Goal: Communication & Community: Ask a question

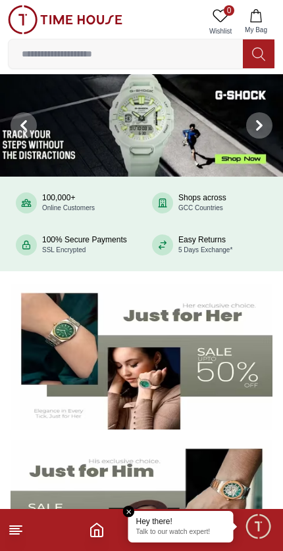
click at [260, 530] on span "Minimize live chat window" at bounding box center [258, 526] width 38 height 38
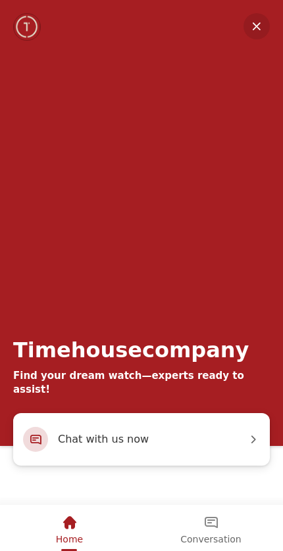
click at [206, 522] on em "Conversation" at bounding box center [211, 523] width 16 height 16
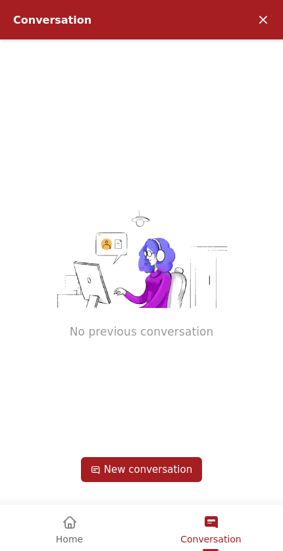
click at [218, 529] on em "Conversation" at bounding box center [211, 523] width 16 height 16
click at [217, 528] on em "Conversation" at bounding box center [211, 523] width 16 height 16
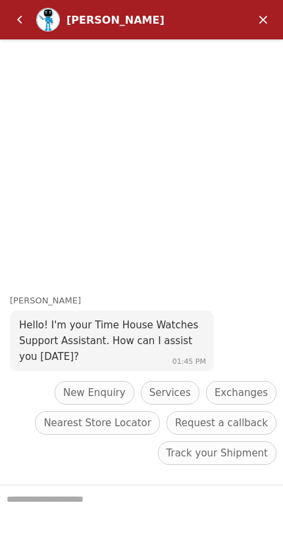
click at [27, 5] on header "[PERSON_NAME]" at bounding box center [141, 19] width 283 height 39
click at [26, 20] on em "Back" at bounding box center [20, 20] width 26 height 26
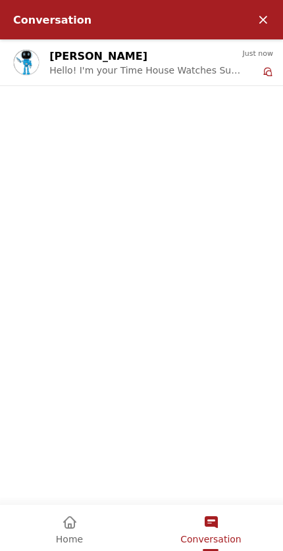
click at [78, 540] on span "Home" at bounding box center [69, 539] width 27 height 11
click at [78, 539] on span "Home" at bounding box center [69, 539] width 27 height 11
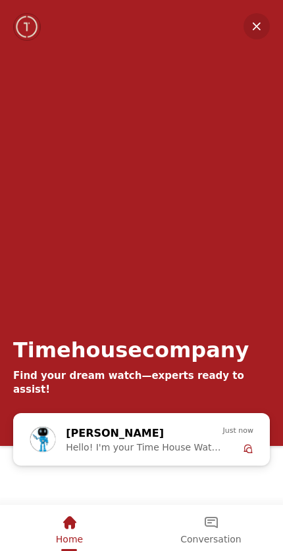
click at [74, 526] on em "Home" at bounding box center [70, 523] width 16 height 16
click at [261, 34] on em "Minimize" at bounding box center [256, 26] width 26 height 26
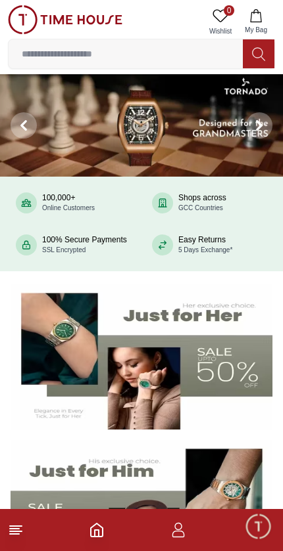
click at [178, 536] on icon "button" at bounding box center [178, 530] width 16 height 16
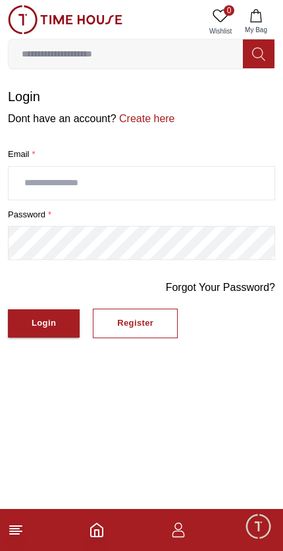
click at [195, 183] on input "text" at bounding box center [141, 183] width 265 height 33
type input "**********"
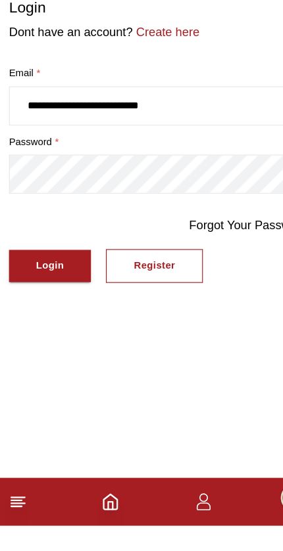
click at [32, 316] on div "Login" at bounding box center [44, 323] width 24 height 15
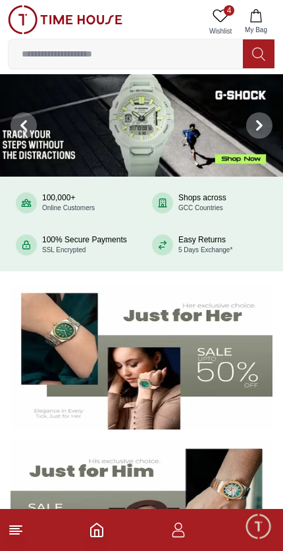
click at [256, 526] on span "Minimize live chat window" at bounding box center [258, 526] width 38 height 38
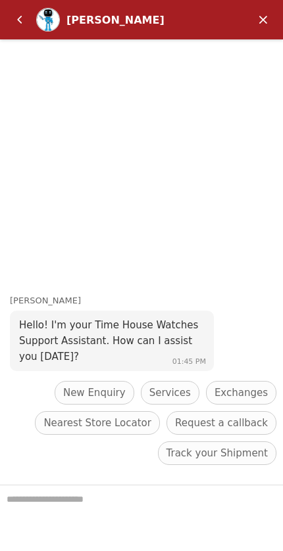
click at [22, 18] on em "Back" at bounding box center [20, 20] width 26 height 26
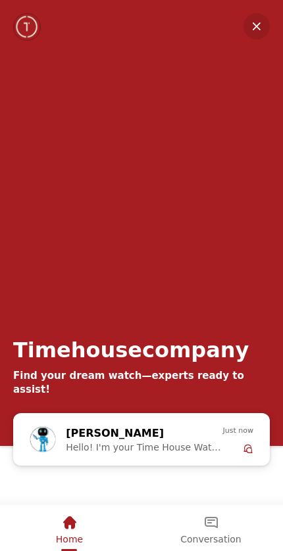
click at [210, 526] on em "Conversation" at bounding box center [211, 523] width 16 height 16
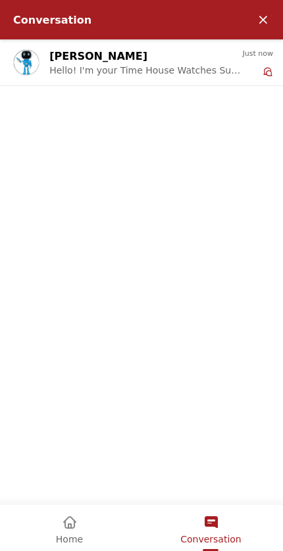
click at [68, 524] on em "Home" at bounding box center [70, 523] width 16 height 16
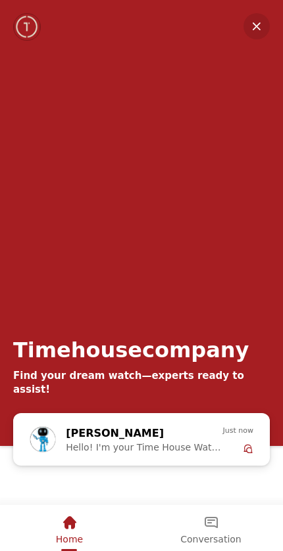
click at [207, 438] on div "[PERSON_NAME] Hello! I'm your Time House Watches Support Assistant. How can I a…" at bounding box center [144, 439] width 156 height 29
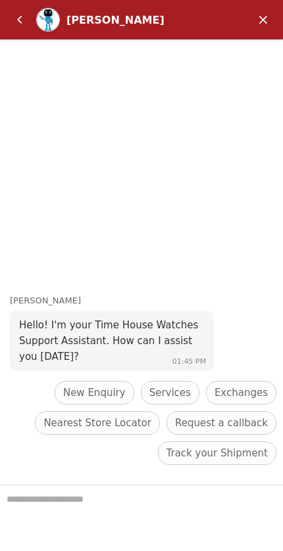
scroll to position [141, 0]
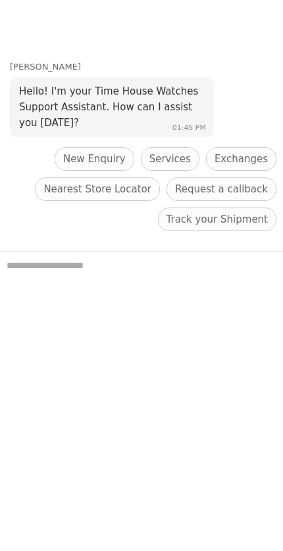
click at [104, 161] on span "New Enquiry" at bounding box center [94, 159] width 62 height 16
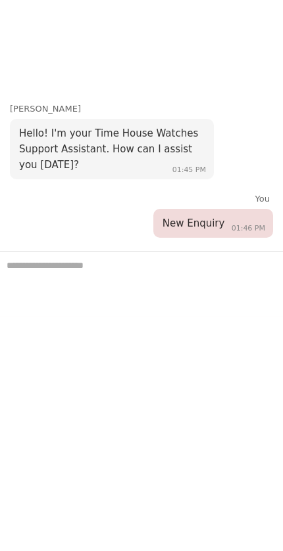
scroll to position [376, 0]
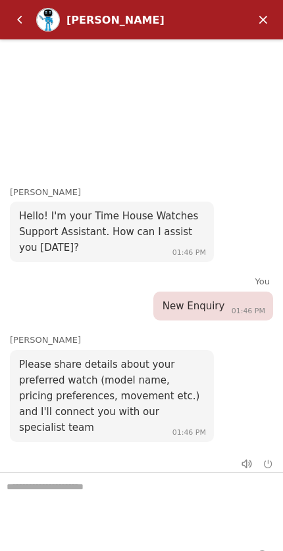
click at [177, 480] on textarea "We are here to help you" at bounding box center [141, 506] width 283 height 66
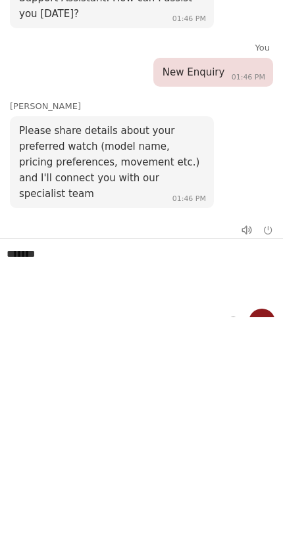
type textarea "*******"
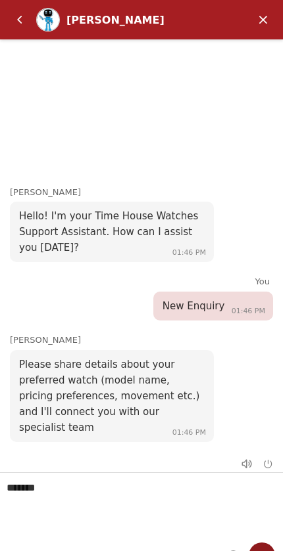
click at [264, 544] on em "Send" at bounding box center [261, 556] width 26 height 26
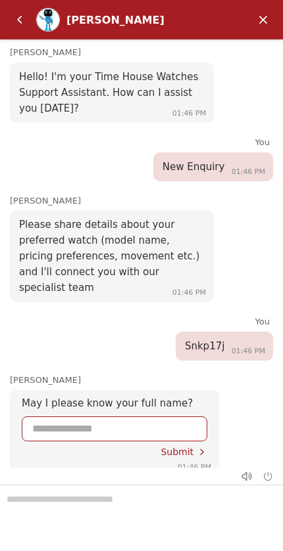
click at [163, 417] on input "Enter your name" at bounding box center [114, 429] width 164 height 24
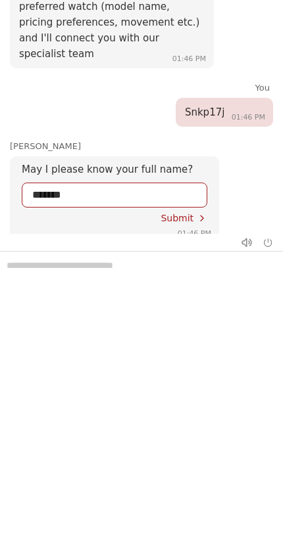
type input "*******"
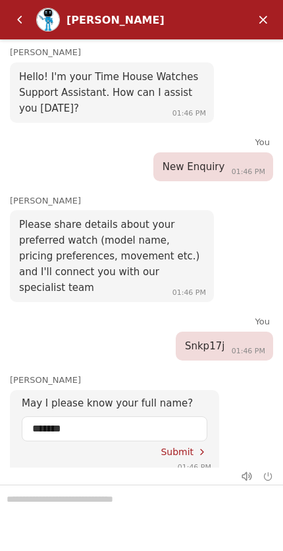
click at [189, 447] on div "Submit" at bounding box center [183, 452] width 47 height 11
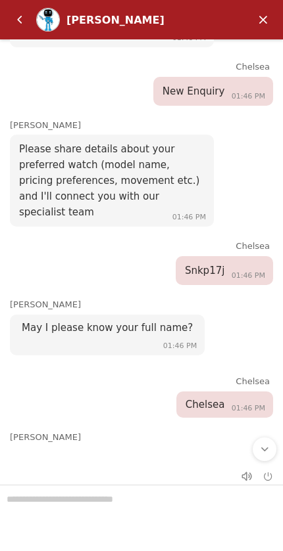
scroll to position [12, 0]
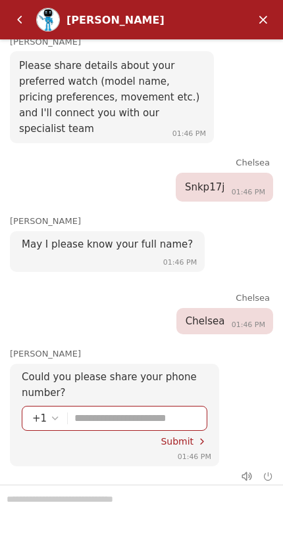
click at [172, 407] on input "Enter your phone number" at bounding box center [135, 419] width 122 height 24
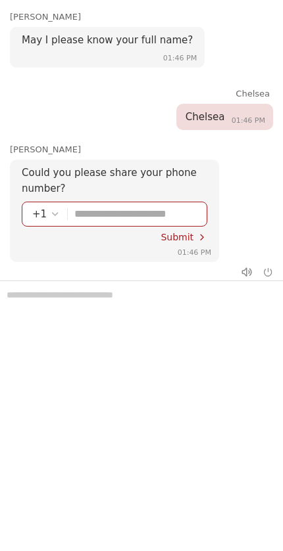
click at [41, 206] on div "+1" at bounding box center [46, 214] width 28 height 16
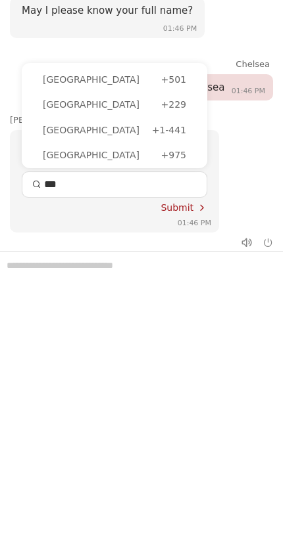
scroll to position [258, 0]
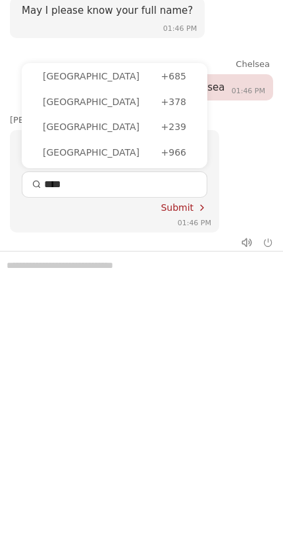
type input "*****"
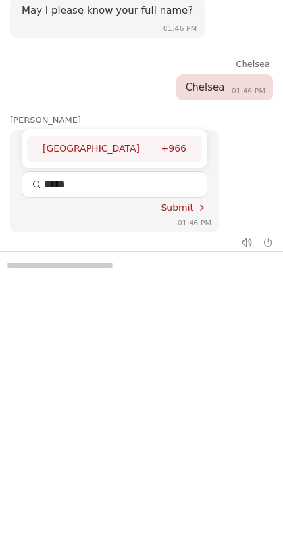
scroll to position [0, 0]
click at [94, 141] on div "[GEOGRAPHIC_DATA]" at bounding box center [102, 148] width 118 height 14
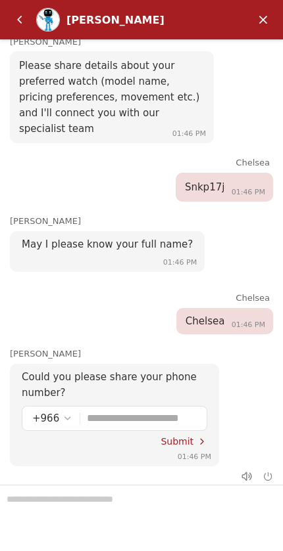
click at [158, 407] on input "Enter your phone number" at bounding box center [142, 419] width 110 height 24
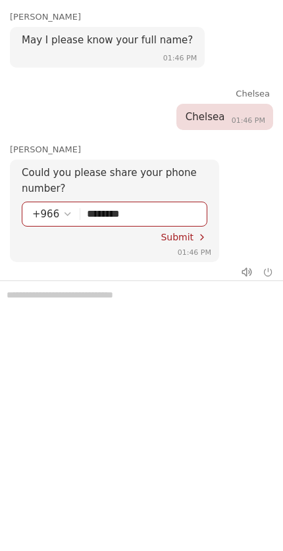
type input "*********"
click at [176, 232] on span "Submit" at bounding box center [176, 237] width 33 height 11
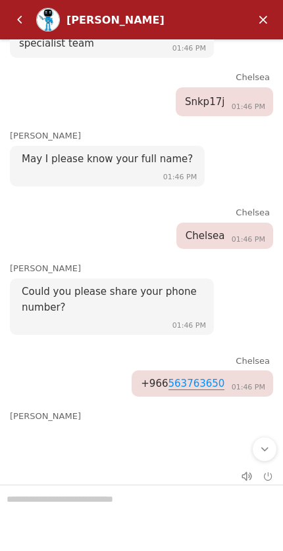
scroll to position [0, 0]
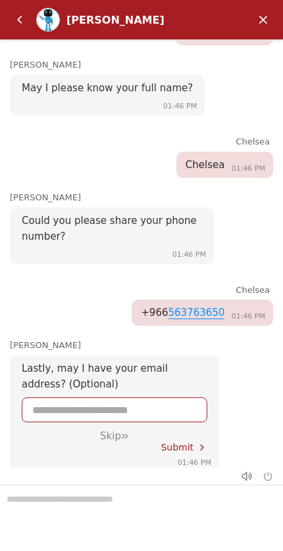
click at [122, 432] on em "Skip" at bounding box center [125, 436] width 8 height 8
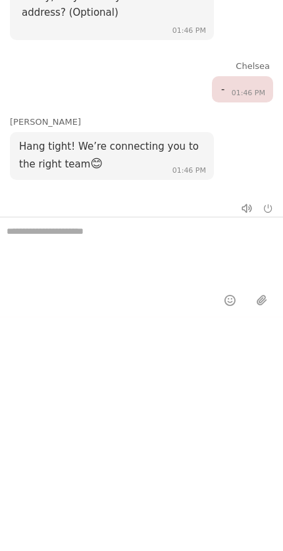
scroll to position [22, 0]
type textarea "*****"
click at [267, 296] on em "Send" at bounding box center [261, 300] width 26 height 26
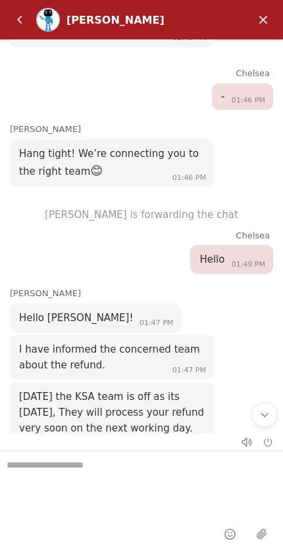
scroll to position [658, 0]
click at [176, 469] on textarea "We are here to help you" at bounding box center [141, 484] width 283 height 66
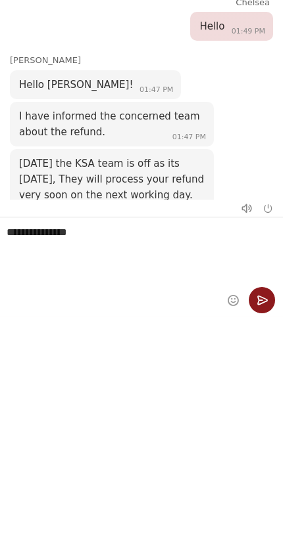
type textarea "**********"
click at [272, 298] on em "Send" at bounding box center [261, 300] width 26 height 26
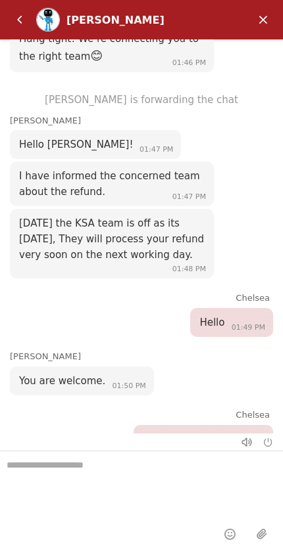
scroll to position [22, 0]
